Goal: Navigation & Orientation: Find specific page/section

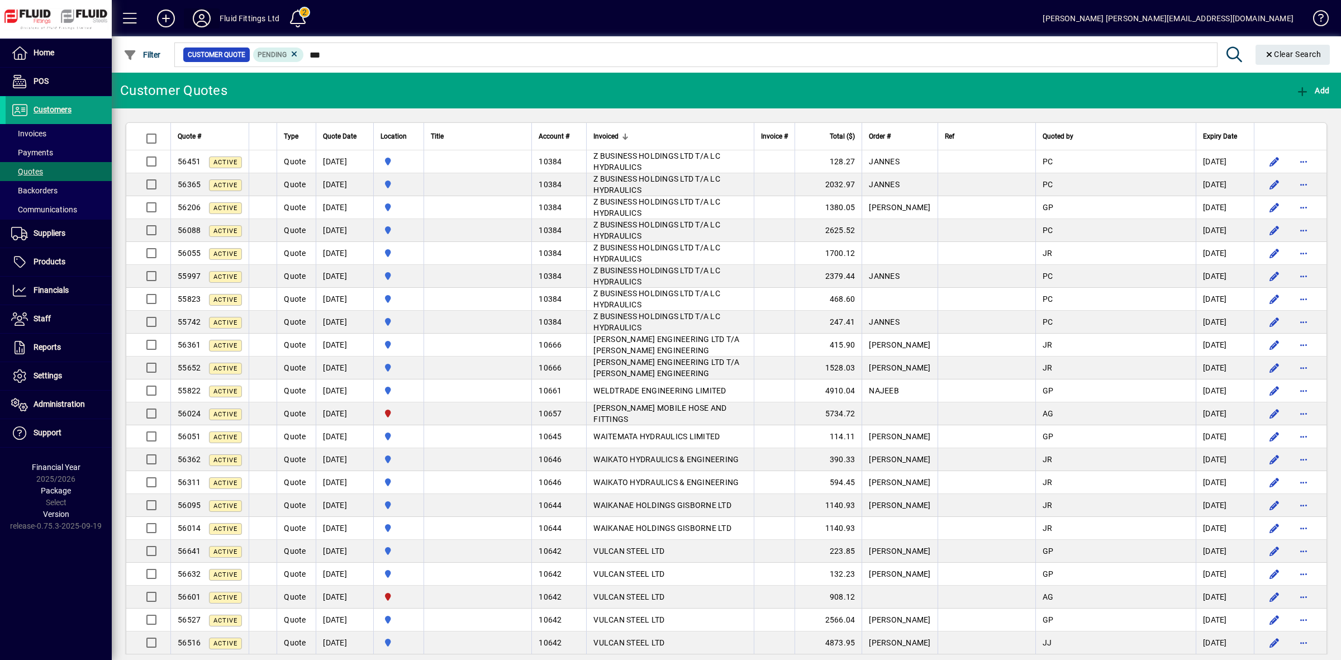
click at [204, 12] on icon at bounding box center [202, 18] width 22 height 18
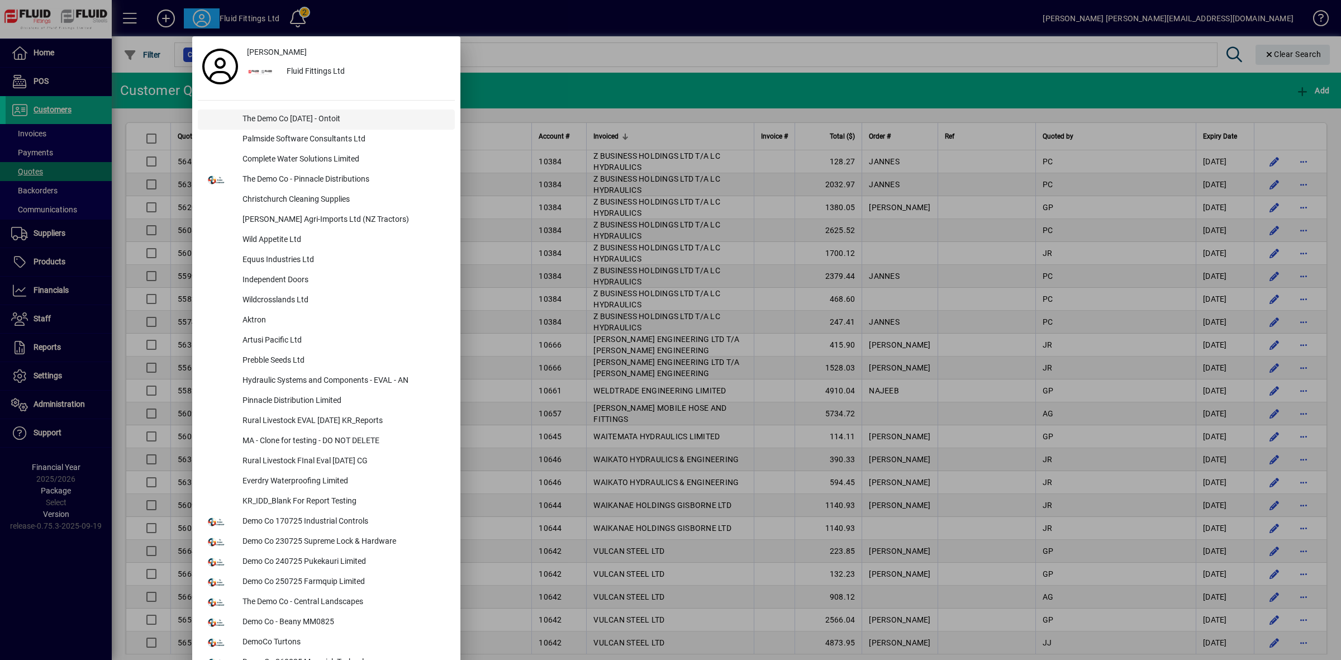
click at [289, 116] on div "The Demo Co [DATE] - Ontoit" at bounding box center [344, 120] width 221 height 20
